Goal: Transaction & Acquisition: Obtain resource

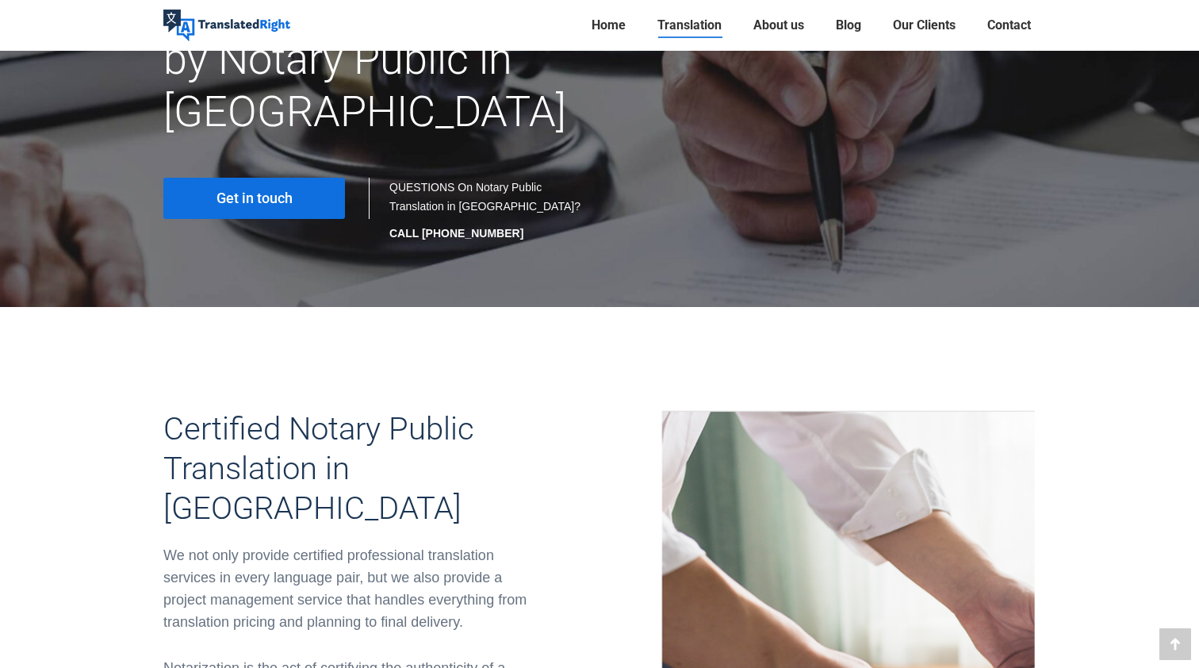
scroll to position [269, 0]
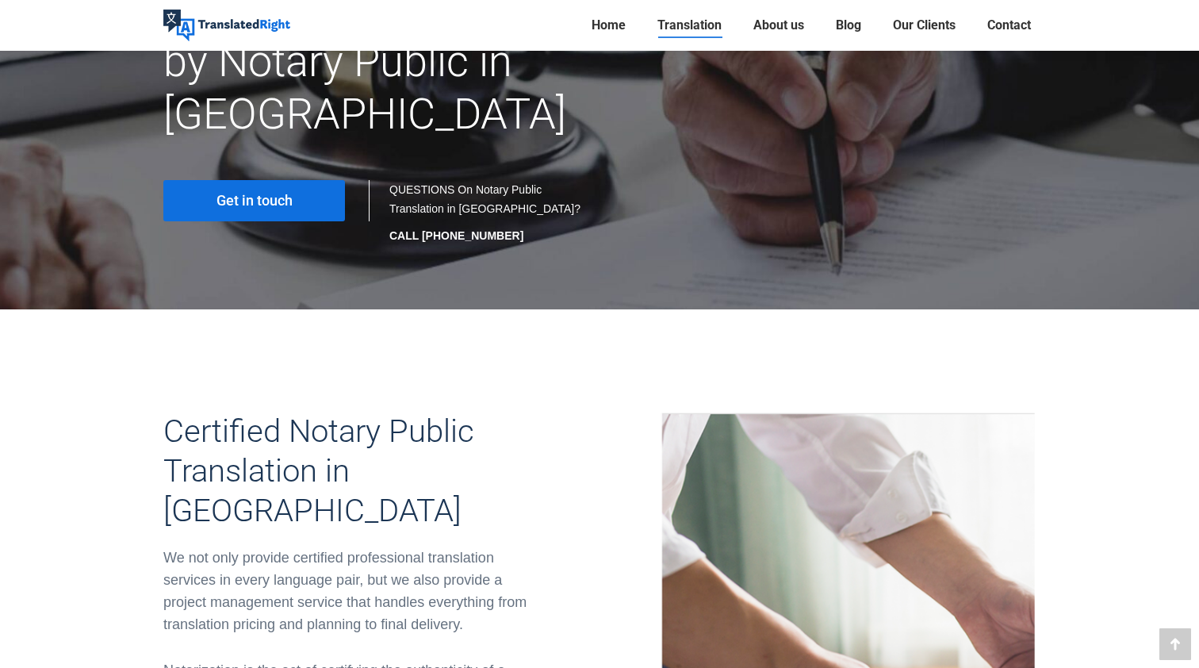
click at [304, 215] on div at bounding box center [599, 75] width 1199 height 467
click at [314, 180] on link "Get in touch" at bounding box center [254, 200] width 182 height 41
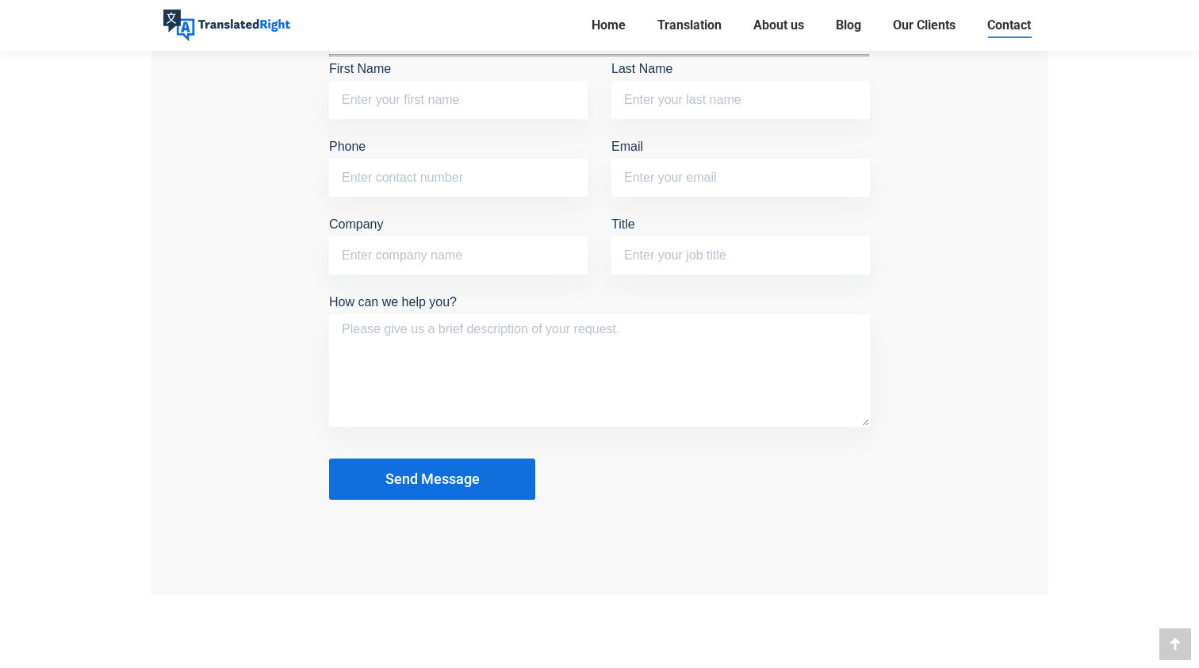
click at [289, 358] on div "Get In Touch Tell us about your translation needs and we will contact you withi…" at bounding box center [599, 217] width 896 height 756
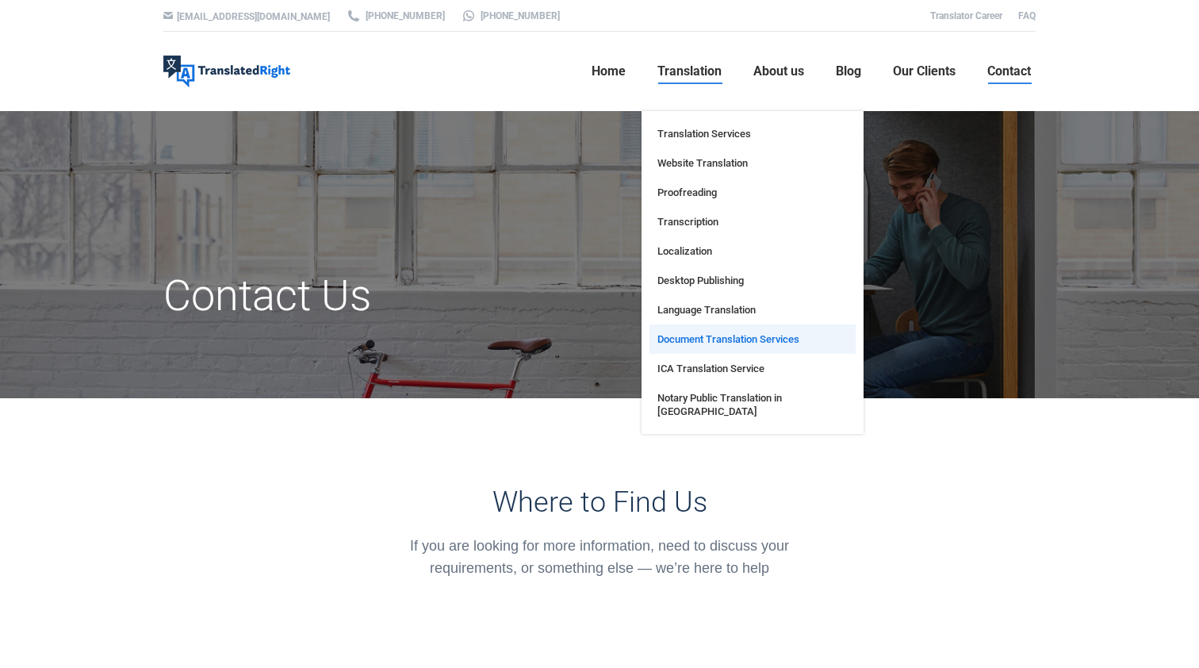
click at [696, 342] on span "Document Translation Services" at bounding box center [728, 338] width 142 height 13
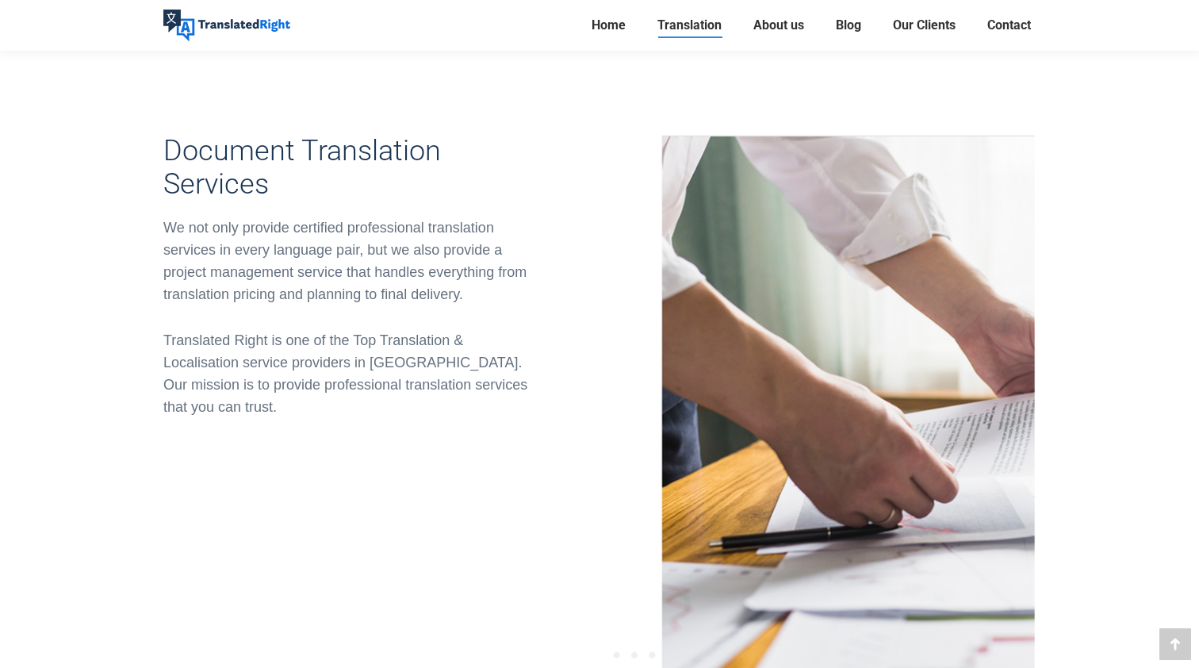
scroll to position [511, 0]
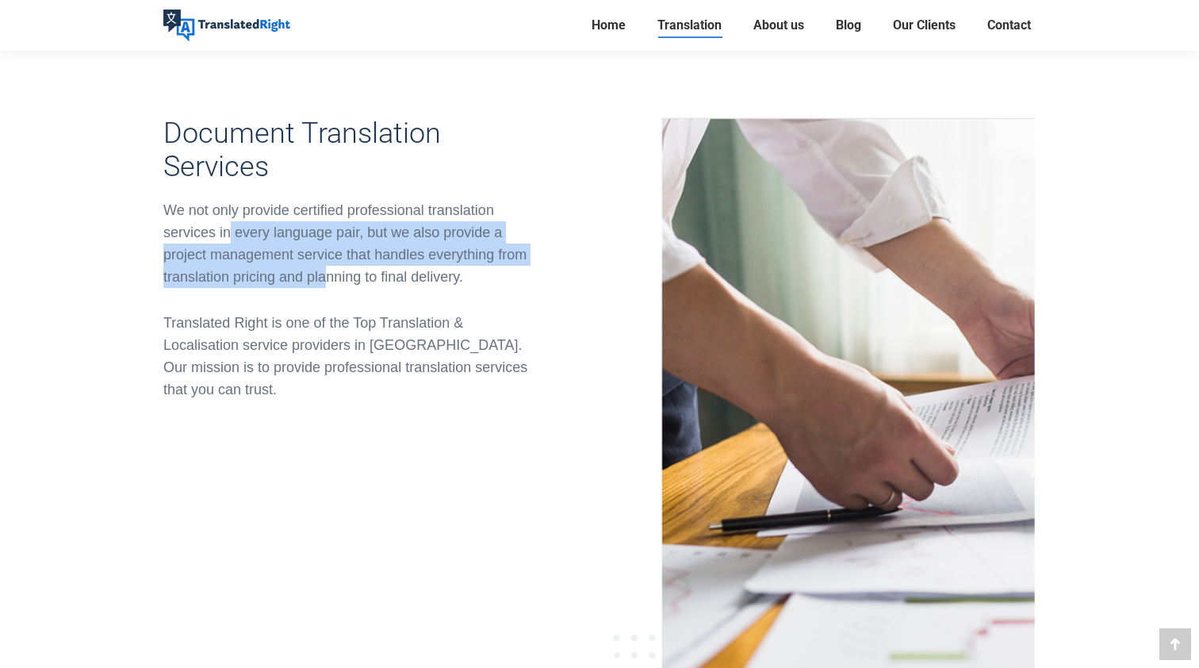
drag, startPoint x: 228, startPoint y: 222, endPoint x: 325, endPoint y: 282, distance: 114.0
click at [326, 282] on div "We not only provide certified professional translation services in every langua…" at bounding box center [349, 243] width 373 height 89
click at [325, 282] on div "We not only provide certified professional translation services in every langua…" at bounding box center [349, 243] width 373 height 89
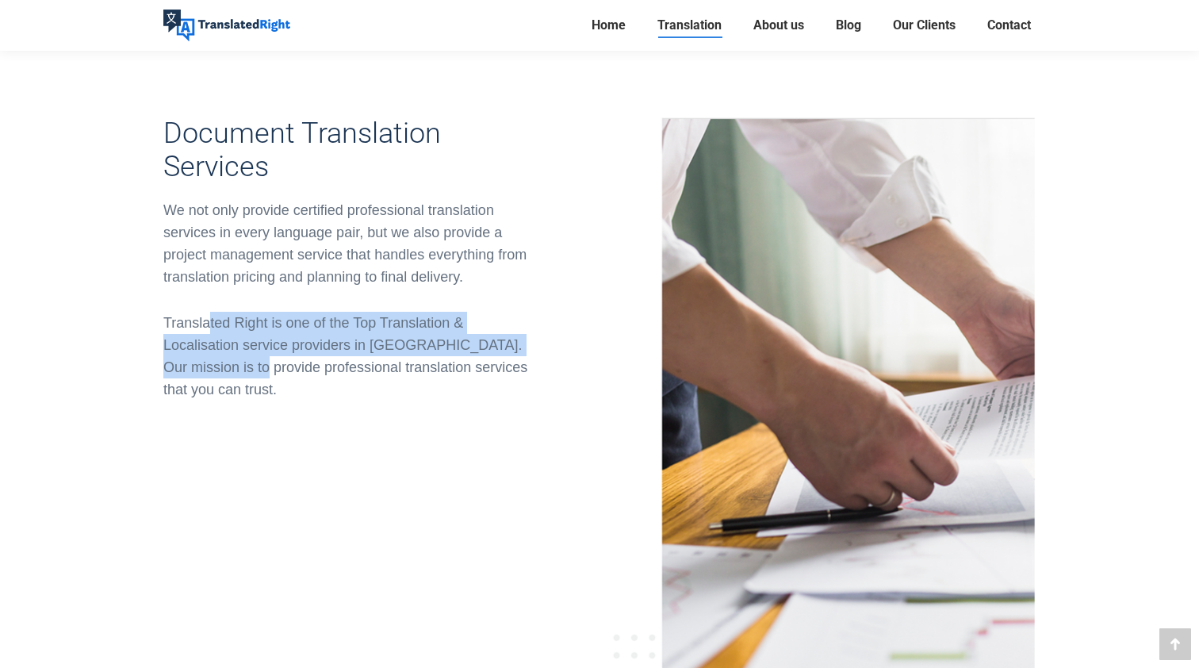
drag, startPoint x: 212, startPoint y: 322, endPoint x: 220, endPoint y: 364, distance: 42.9
click at [220, 364] on p "Translated Right is one of the Top Translation & Localisation service providers…" at bounding box center [349, 356] width 373 height 89
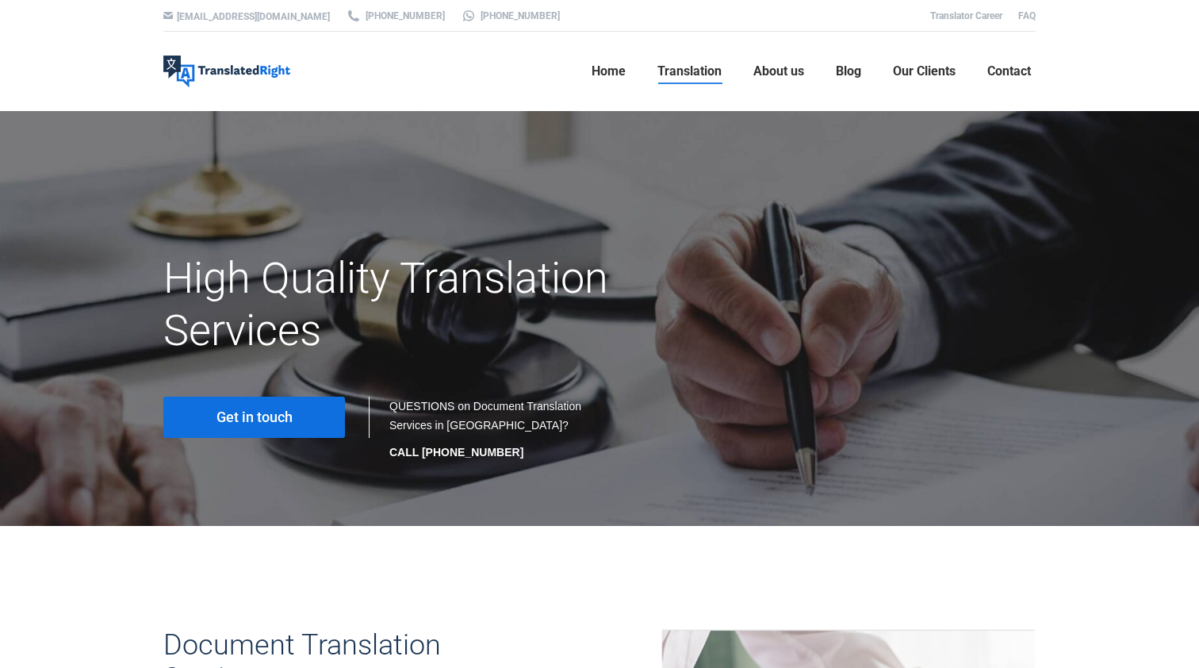
scroll to position [0, 0]
click at [239, 420] on span "Get in touch" at bounding box center [254, 417] width 76 height 16
